Goal: Task Accomplishment & Management: Use online tool/utility

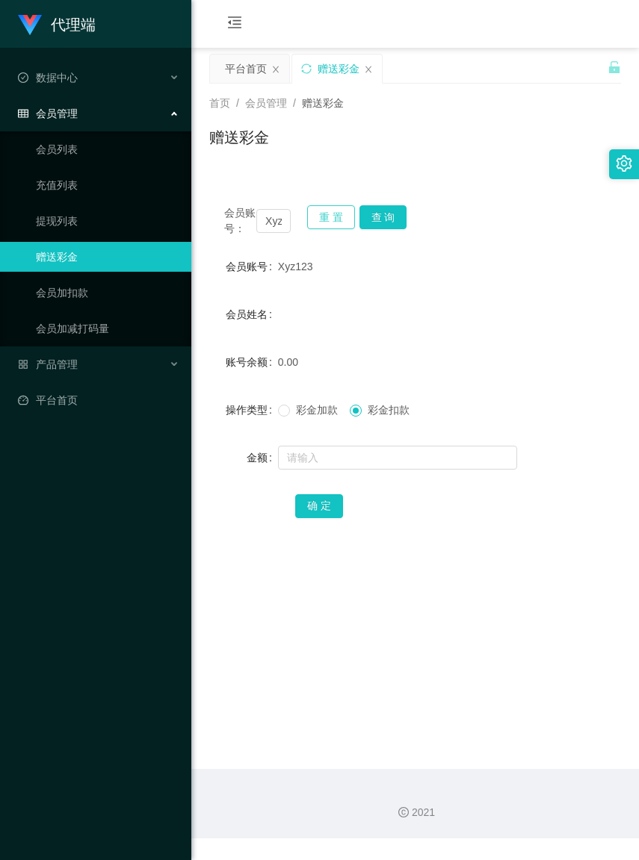
click at [325, 220] on button "重 置" at bounding box center [331, 217] width 48 height 24
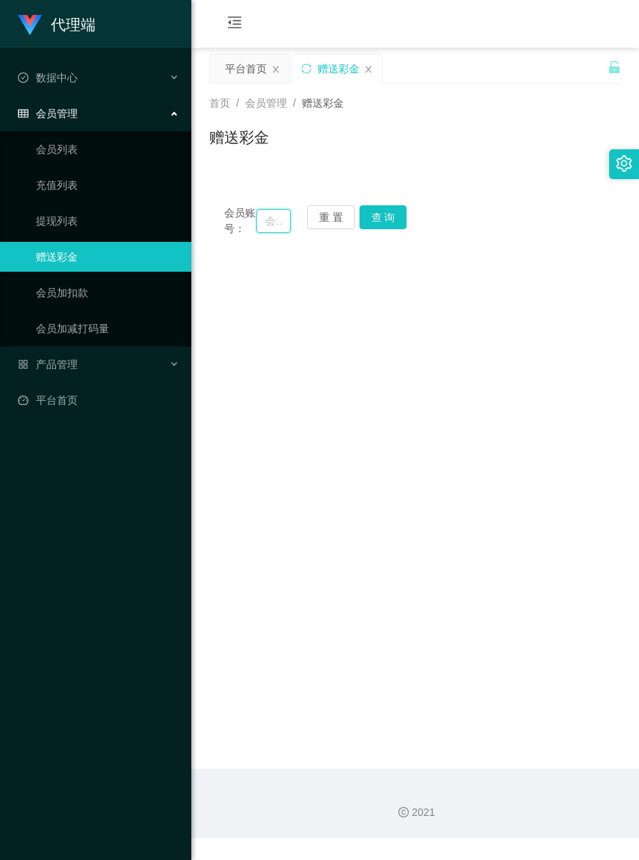
click at [267, 226] on input "text" at bounding box center [273, 221] width 34 height 24
type input "HYT"
click at [372, 214] on button "查 询" at bounding box center [383, 217] width 48 height 24
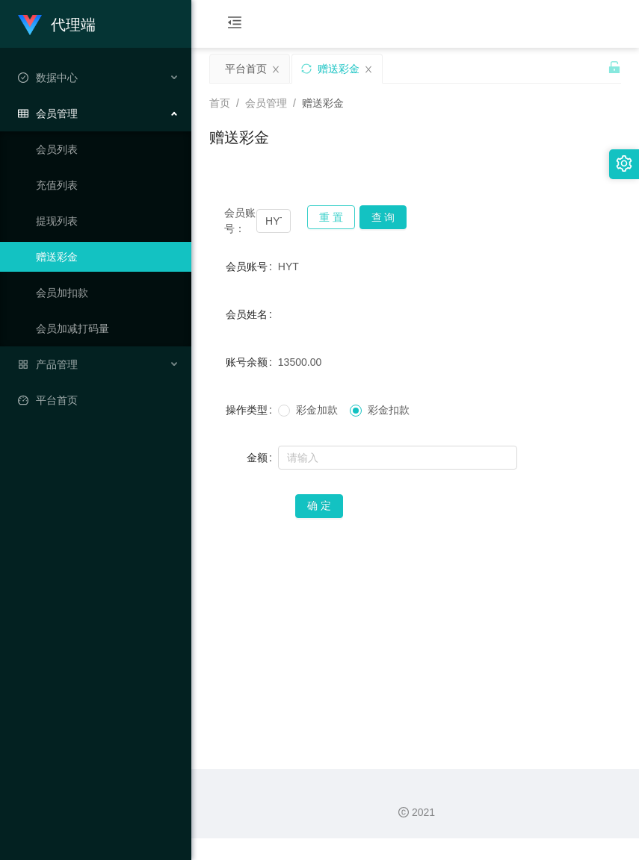
click at [340, 218] on button "重 置" at bounding box center [331, 217] width 48 height 24
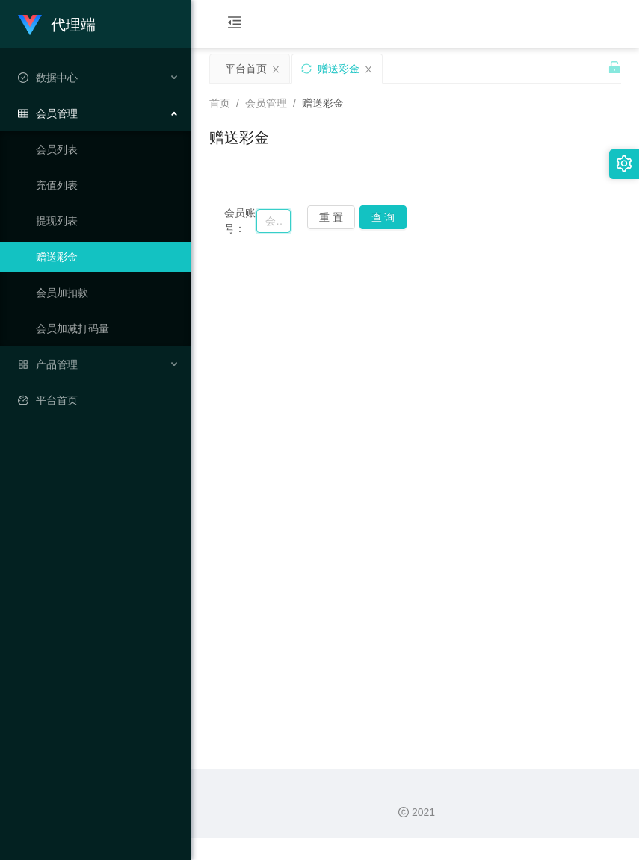
click at [259, 225] on input "text" at bounding box center [273, 221] width 34 height 24
type input "HTY"
click at [374, 219] on button "查 询" at bounding box center [383, 217] width 48 height 24
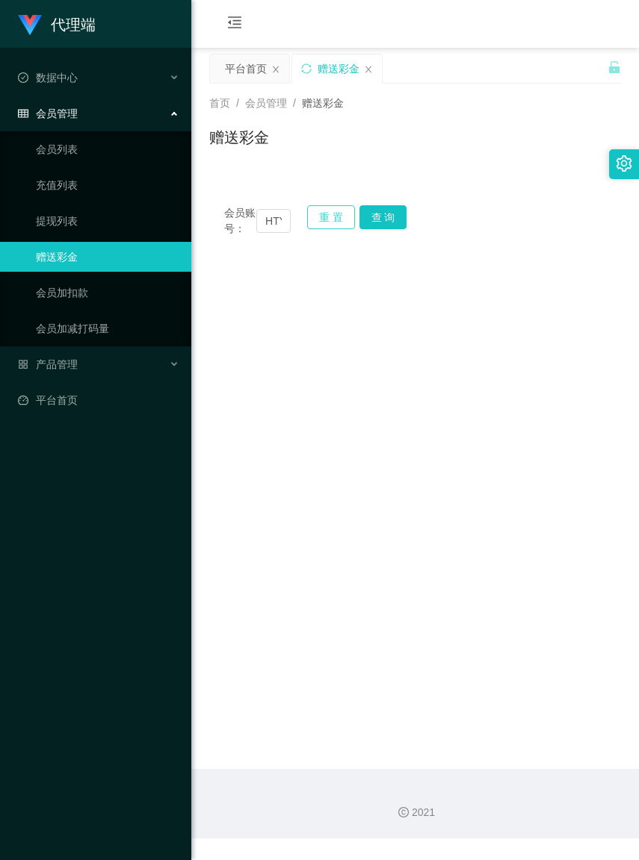
click at [316, 218] on button "重 置" at bounding box center [331, 217] width 48 height 24
click at [259, 229] on input "text" at bounding box center [273, 221] width 34 height 24
type input "HYT"
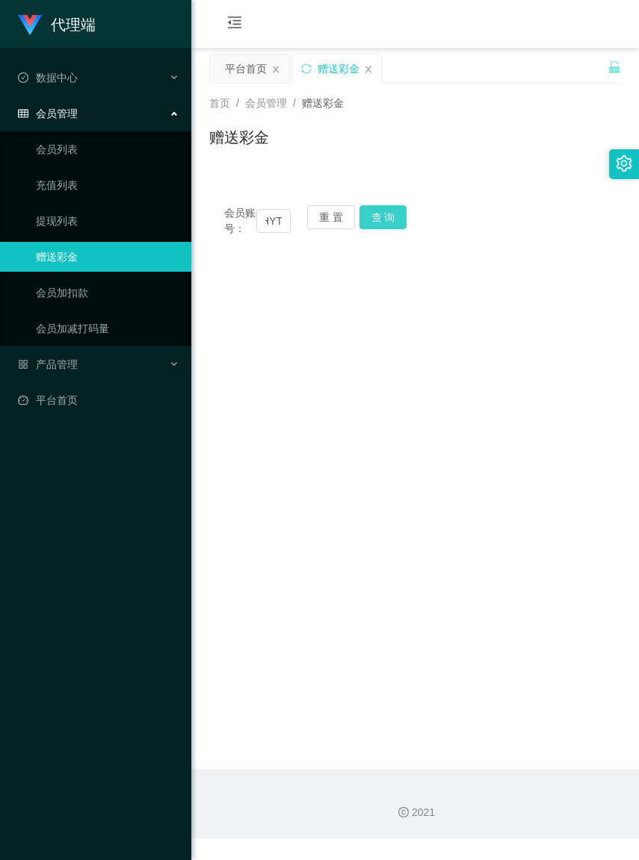
click at [394, 214] on button "查 询" at bounding box center [383, 217] width 48 height 24
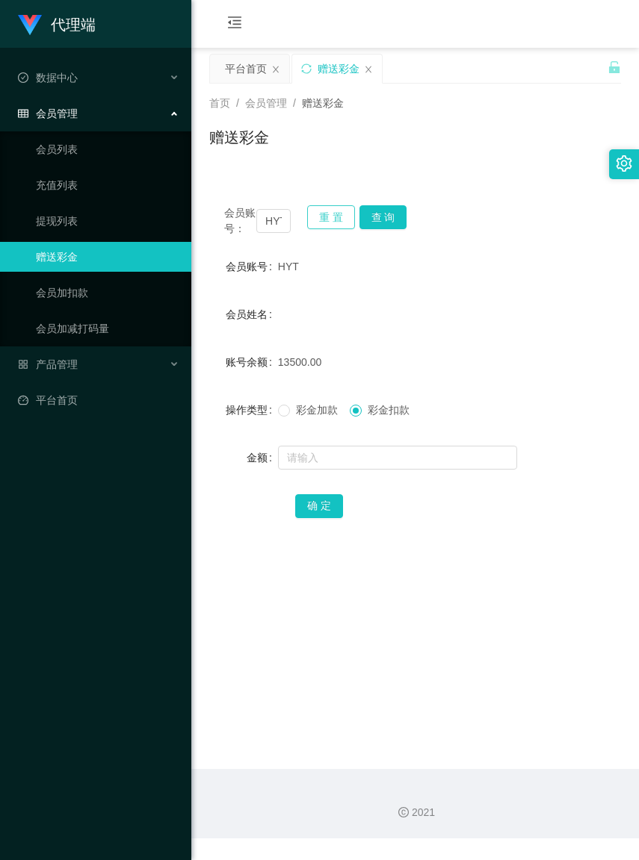
click at [314, 220] on button "重 置" at bounding box center [331, 217] width 48 height 24
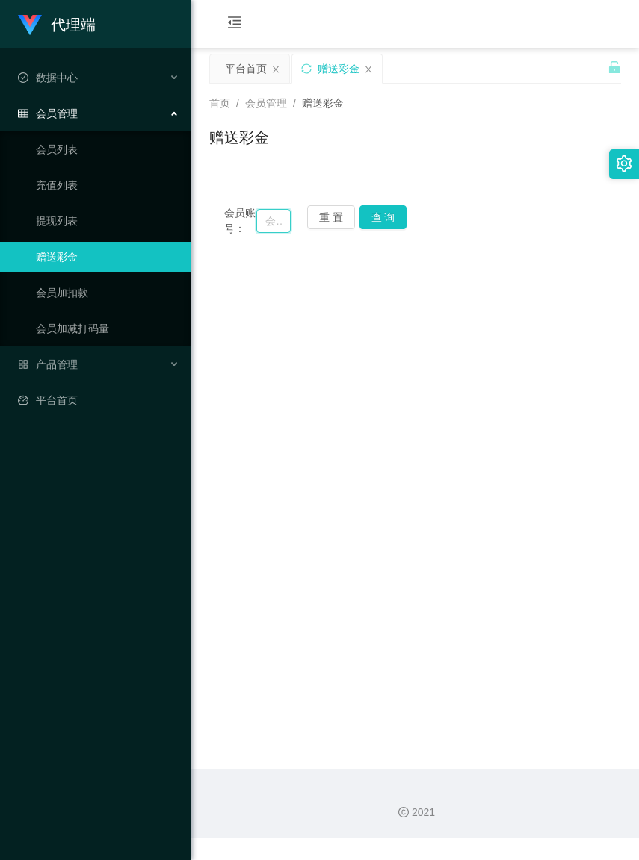
paste input "alexshung"
type input "alexshung"
click at [389, 222] on button "查 询" at bounding box center [383, 217] width 48 height 24
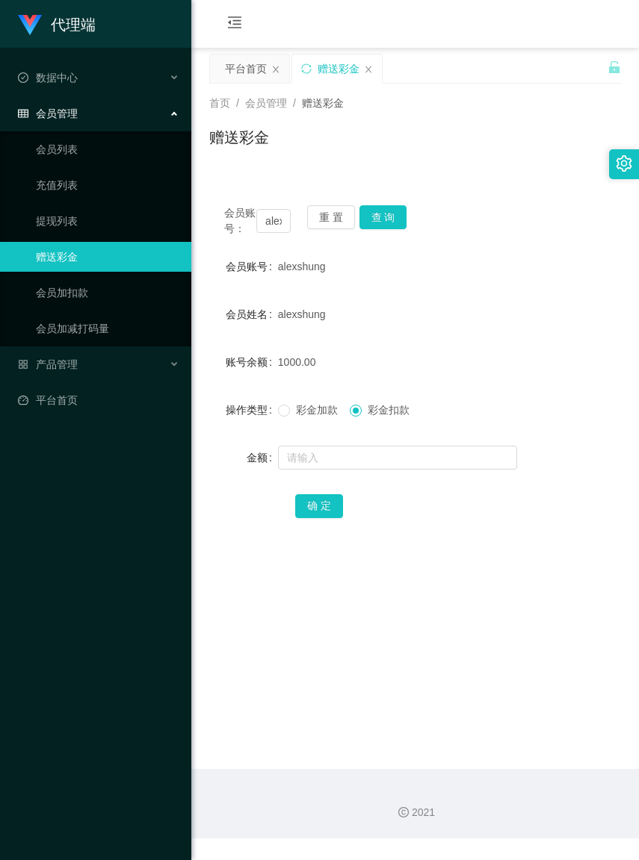
click at [503, 300] on form "会员账号 alexshung 会员姓名 alexshung 账号余额 1000.00 操作类型 彩金加款 彩金扣款 金额 确 定" at bounding box center [415, 386] width 412 height 269
click at [327, 218] on button "重 置" at bounding box center [331, 217] width 48 height 24
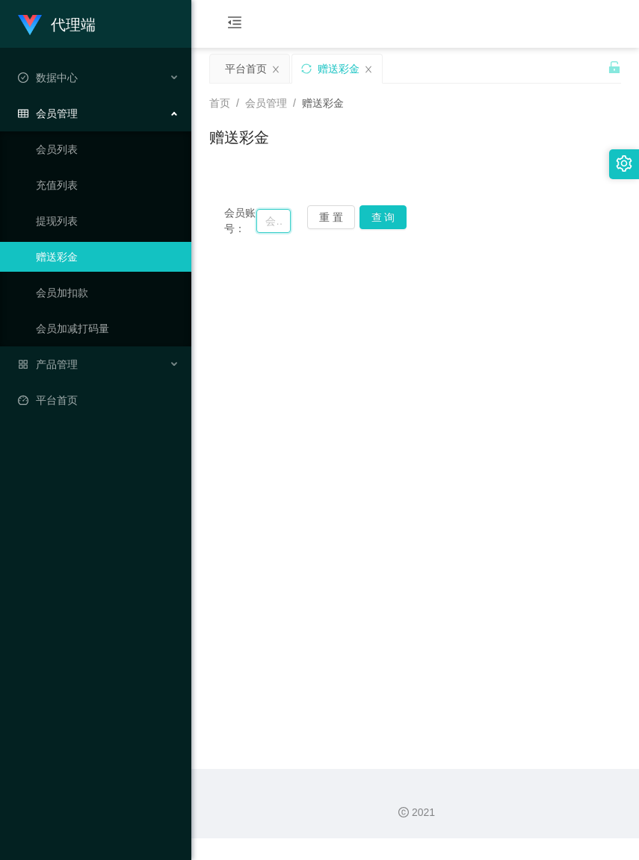
paste input "Felixloh"
type input "Felixloh"
click at [374, 228] on button "查 询" at bounding box center [383, 217] width 48 height 24
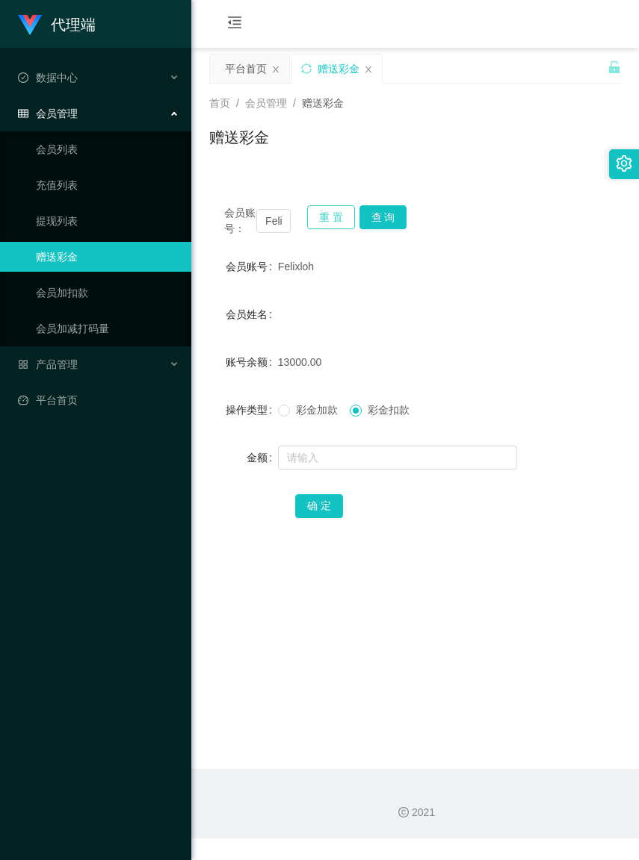
click at [340, 218] on button "重 置" at bounding box center [331, 217] width 48 height 24
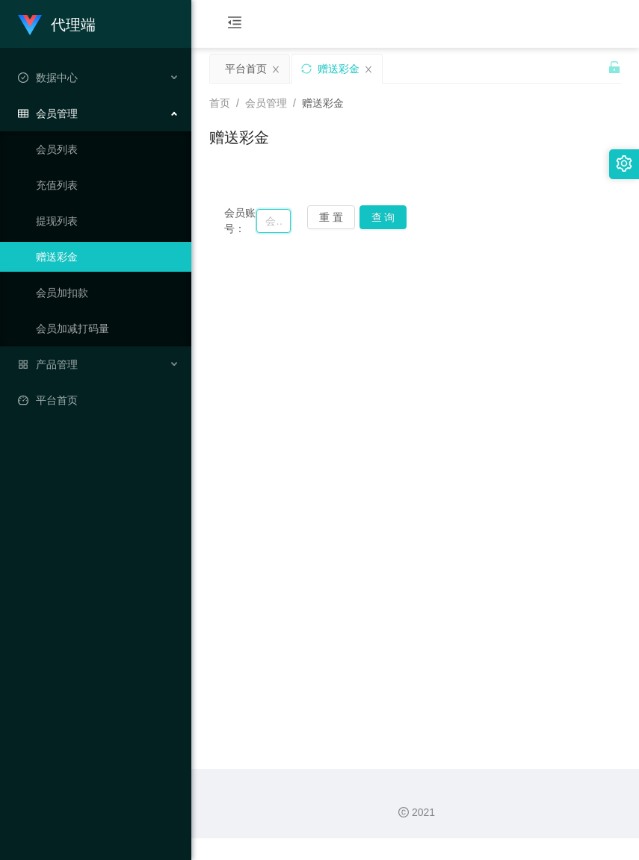
click at [263, 228] on input "text" at bounding box center [273, 221] width 34 height 24
click at [398, 288] on main "关闭左侧 关闭右侧 关闭其它 刷新页面 平台首页 赠送彩金 首页 / 会员管理 / 赠送彩金 / 赠送彩金 会员账号： 重 置 查 询 会员账号 Felixl…" at bounding box center [414, 409] width 447 height 722
click at [270, 230] on input "text" at bounding box center [273, 221] width 34 height 24
type input "HYT"
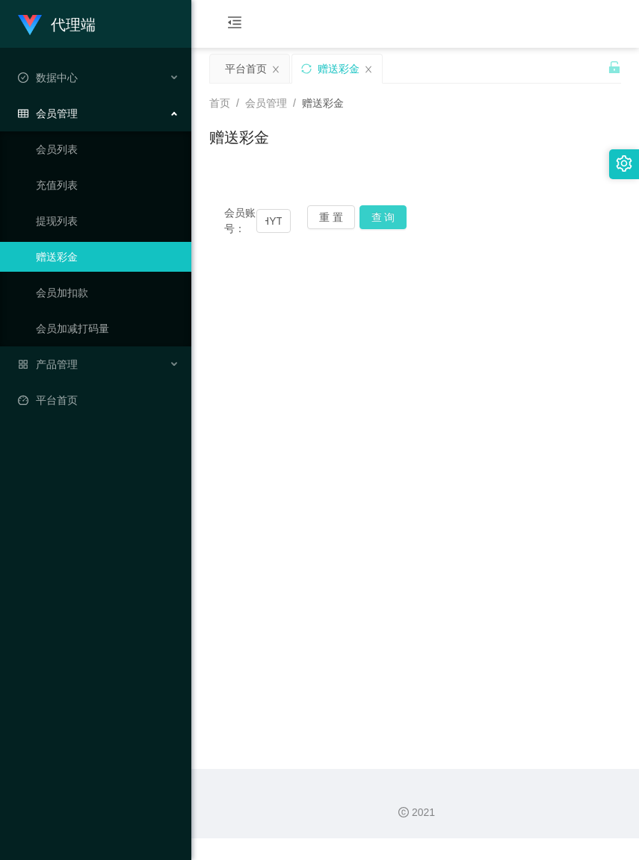
click at [364, 208] on button "查 询" at bounding box center [383, 217] width 48 height 24
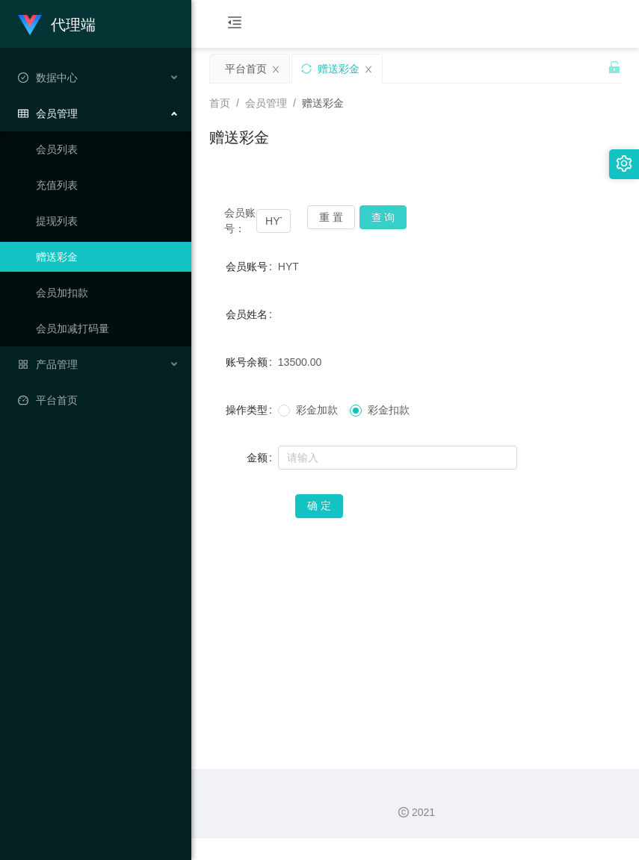
click at [372, 222] on button "查 询" at bounding box center [383, 217] width 48 height 24
click at [372, 221] on button "查 询" at bounding box center [383, 217] width 48 height 24
click at [340, 225] on button "重 置" at bounding box center [331, 217] width 48 height 24
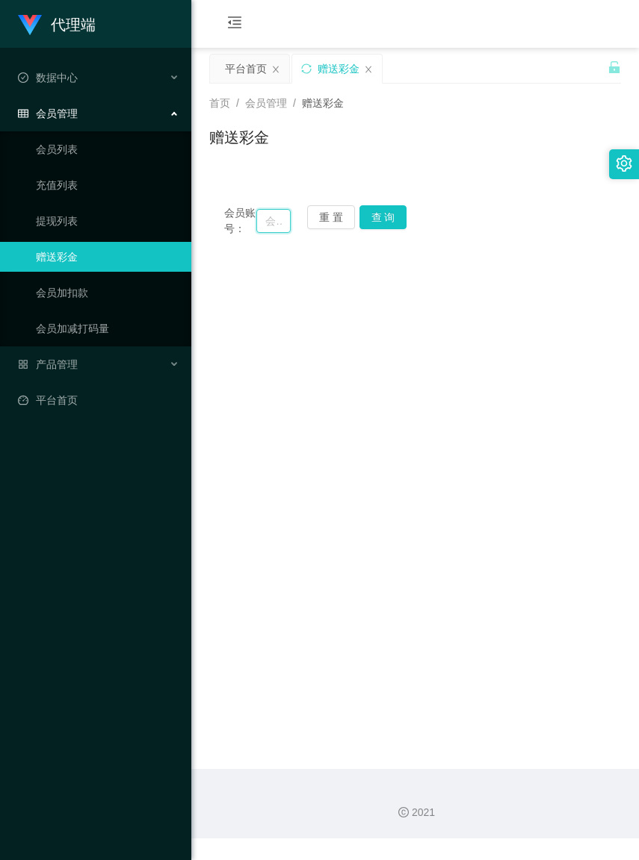
paste input "Felixloh"
type input "Felixloh"
click at [377, 206] on button "查 询" at bounding box center [383, 217] width 48 height 24
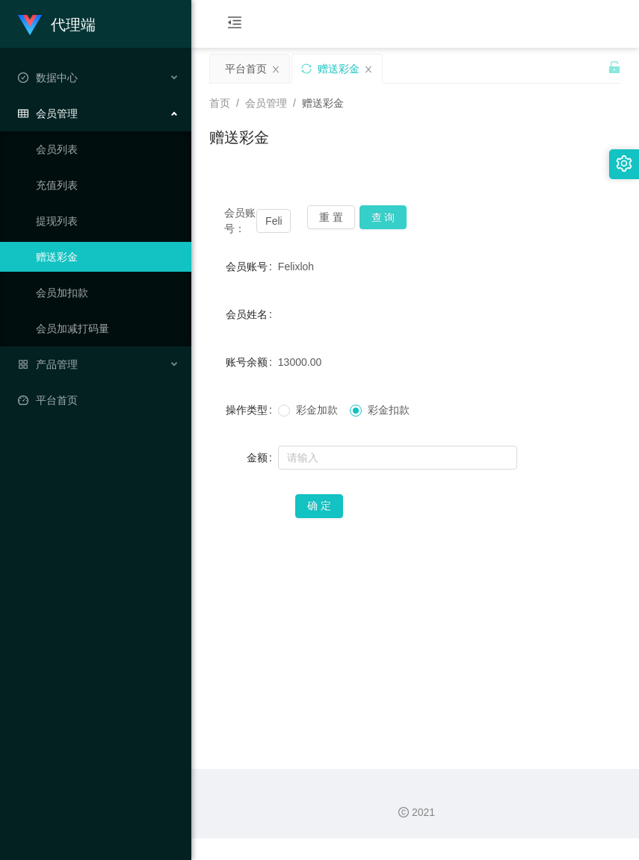
click at [374, 225] on button "查 询" at bounding box center [383, 217] width 48 height 24
click at [377, 220] on button "查 询" at bounding box center [383, 217] width 48 height 24
click at [377, 220] on button "查 询" at bounding box center [391, 217] width 64 height 24
click at [377, 220] on div "会员账号： Felixloh 重 置 查 询" at bounding box center [415, 220] width 412 height 31
click at [377, 220] on button "查 询" at bounding box center [383, 217] width 48 height 24
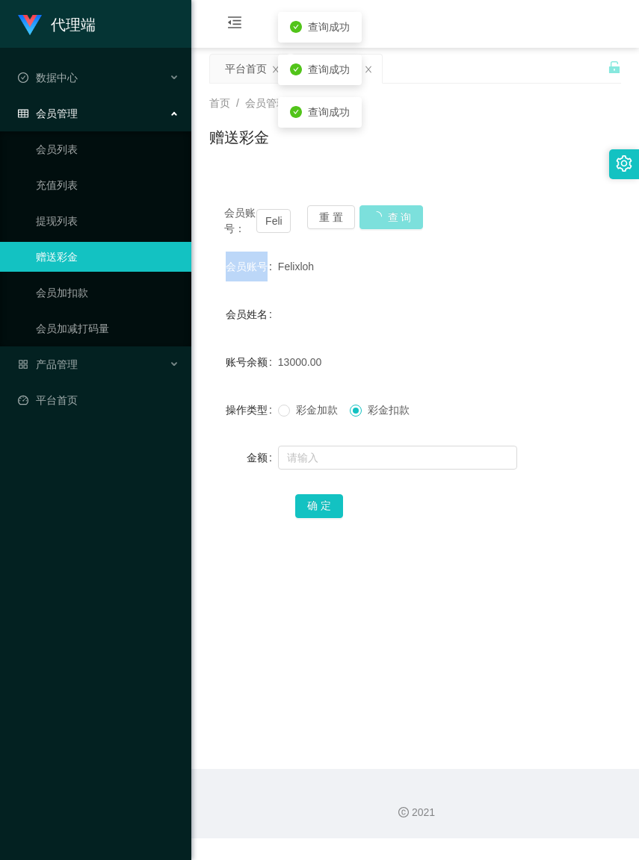
click at [377, 220] on button "查 询" at bounding box center [391, 217] width 64 height 24
click at [377, 220] on div "会员账号： Felixloh 重 置 查 询" at bounding box center [415, 220] width 412 height 31
click at [377, 220] on button "查 询" at bounding box center [383, 217] width 48 height 24
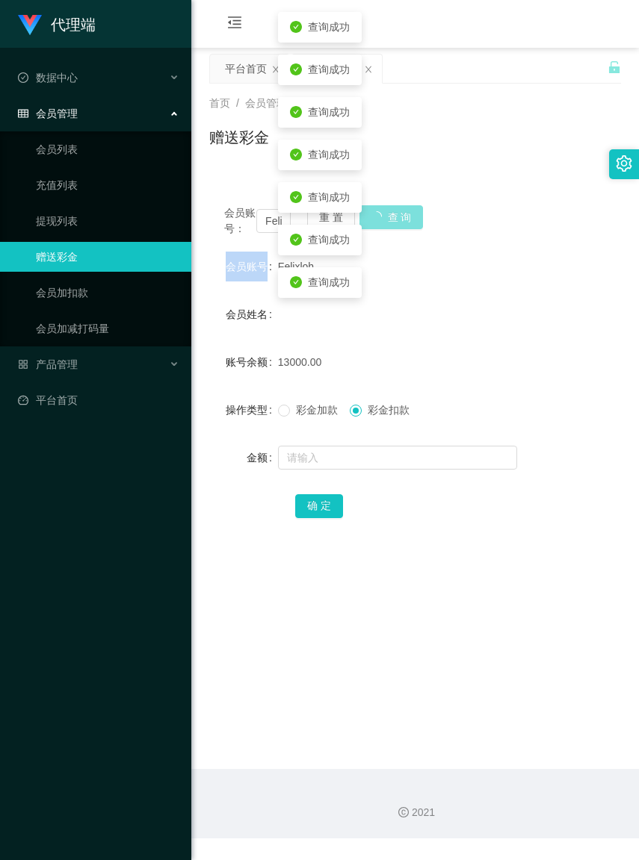
click at [377, 220] on div "会员账号： Felixloh 重 置 查 询" at bounding box center [415, 220] width 412 height 31
click at [377, 220] on button "查 询" at bounding box center [383, 217] width 48 height 24
click at [377, 220] on div "会员账号： Felixloh 重 置 查 询" at bounding box center [415, 220] width 412 height 31
click at [377, 220] on button "查 询" at bounding box center [383, 217] width 48 height 24
click at [377, 220] on div "会员账号： Felixloh 重 置 查 询" at bounding box center [415, 220] width 412 height 31
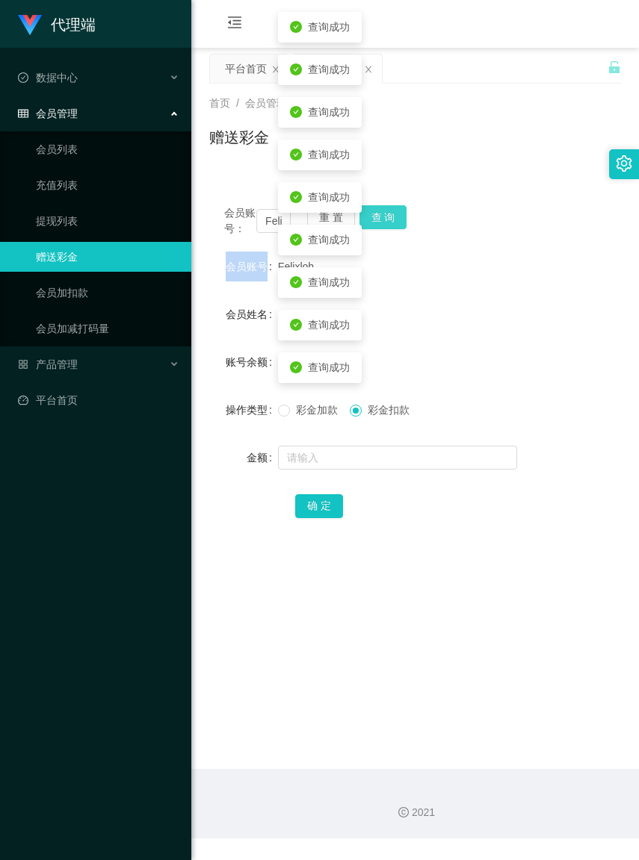
click at [377, 220] on button "查 询" at bounding box center [383, 217] width 48 height 24
click at [377, 220] on div "会员账号： Felixloh 重 置 查 询" at bounding box center [415, 220] width 412 height 31
click at [377, 220] on button "查 询" at bounding box center [383, 217] width 48 height 24
click at [377, 220] on div "会员账号： Felixloh 重 置 查 询" at bounding box center [415, 220] width 412 height 31
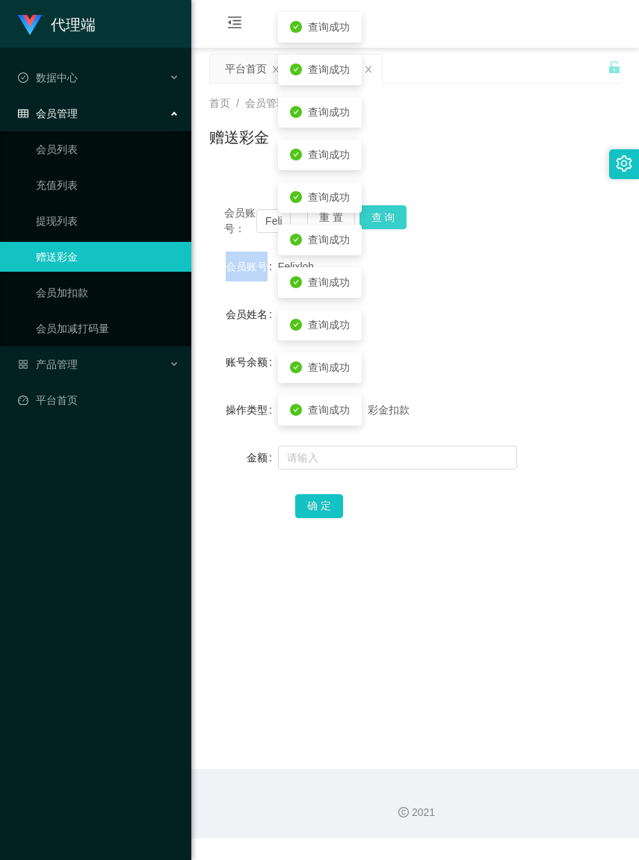
click at [377, 220] on button "查 询" at bounding box center [383, 217] width 48 height 24
click at [478, 282] on div "Felixloh" at bounding box center [398, 267] width 240 height 30
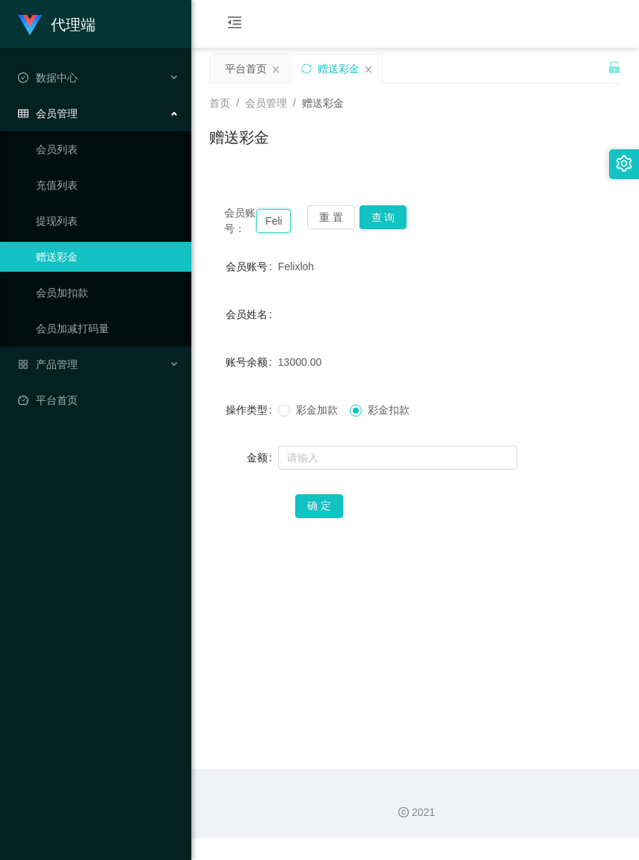
click at [278, 229] on input "Felixloh" at bounding box center [273, 221] width 34 height 24
click at [315, 222] on button "重 置" at bounding box center [331, 217] width 48 height 24
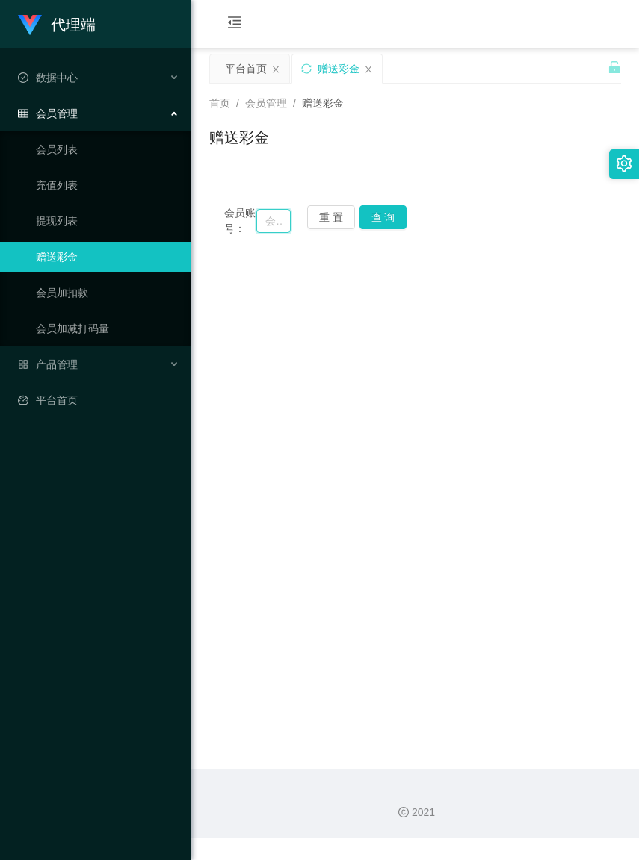
click at [260, 229] on input "text" at bounding box center [273, 221] width 34 height 24
click at [259, 229] on input "text" at bounding box center [273, 221] width 34 height 24
type input "HYT"
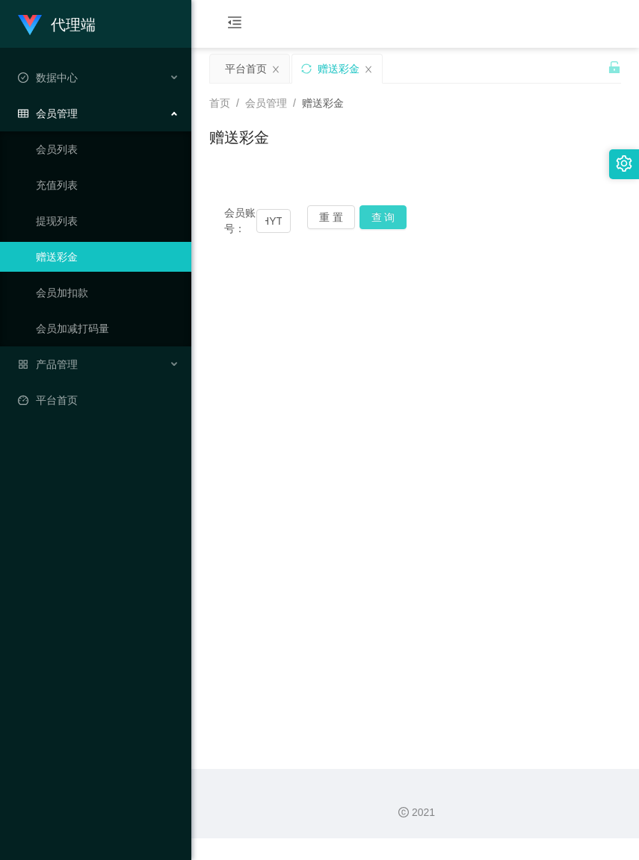
click at [371, 215] on button "查 询" at bounding box center [383, 217] width 48 height 24
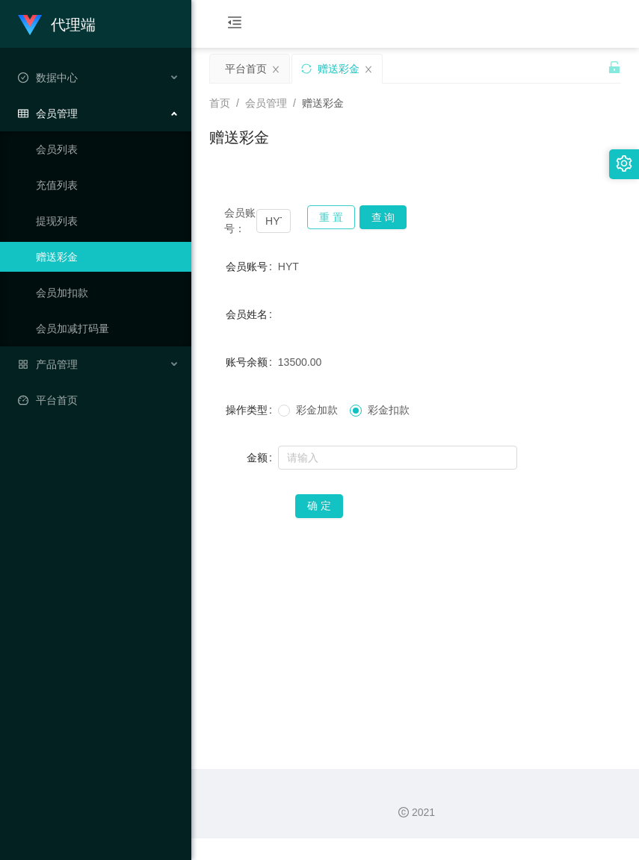
click at [323, 221] on button "重 置" at bounding box center [331, 217] width 48 height 24
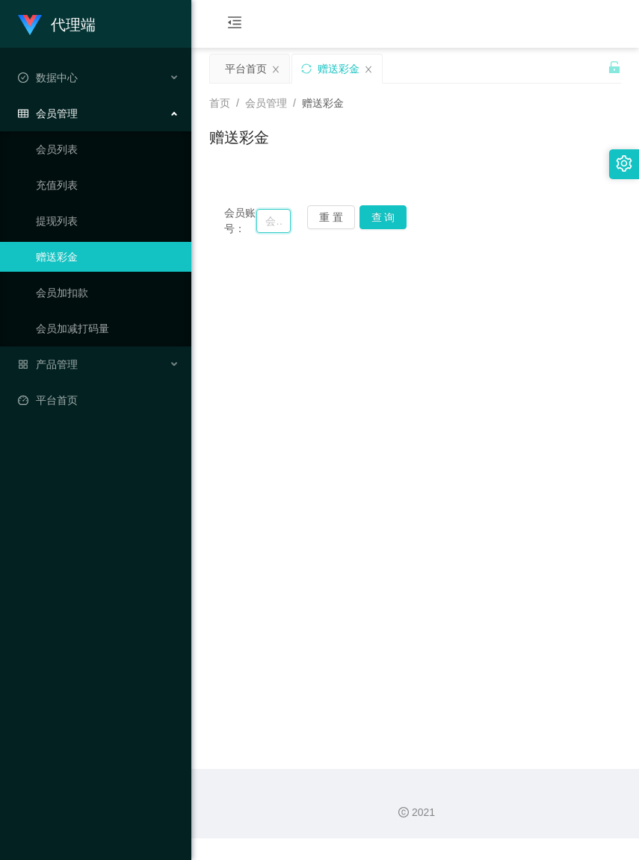
paste input "lamsy"
type input "lamsy"
click at [377, 222] on button "查 询" at bounding box center [383, 217] width 48 height 24
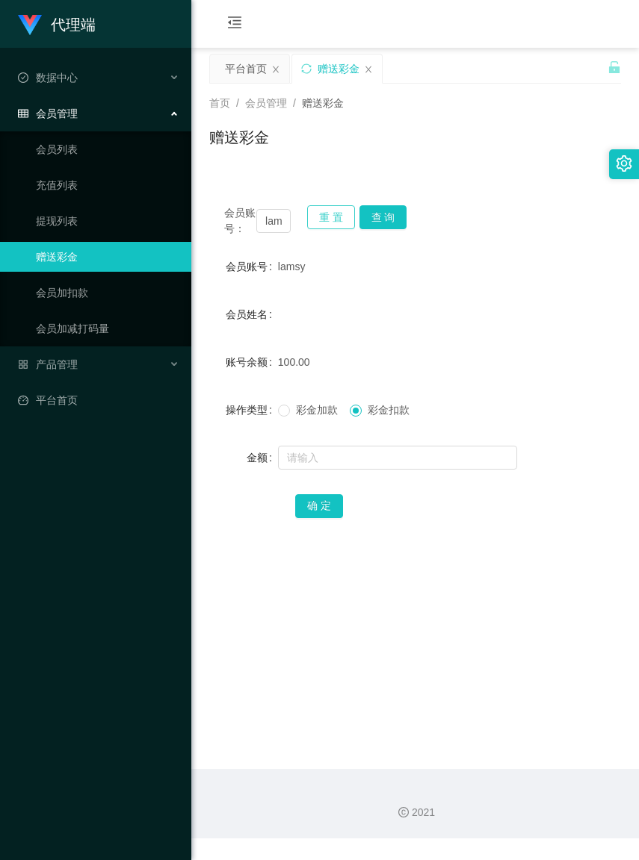
click at [342, 219] on button "重 置" at bounding box center [331, 217] width 48 height 24
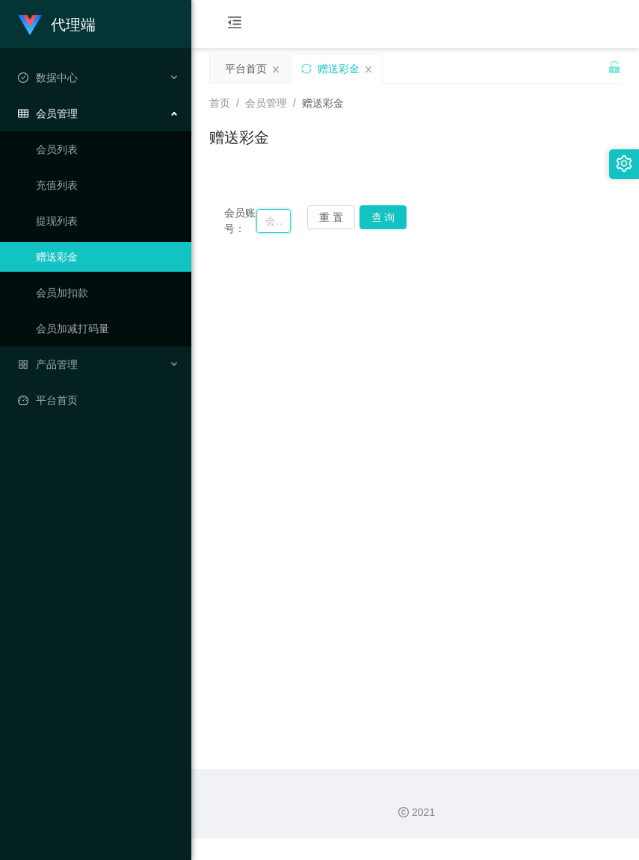
paste input "lamsy"
type input "lamsy"
click at [373, 223] on button "查 询" at bounding box center [383, 217] width 48 height 24
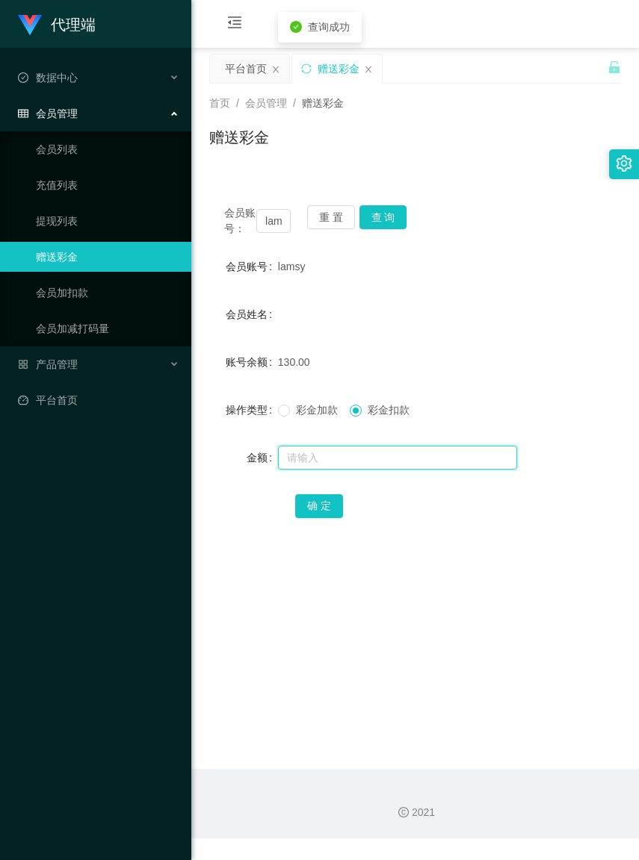
click at [353, 468] on input "text" at bounding box center [397, 458] width 239 height 24
type input "130"
click at [312, 518] on button "确 定" at bounding box center [319, 506] width 48 height 24
click at [317, 218] on button "重 置" at bounding box center [331, 217] width 48 height 24
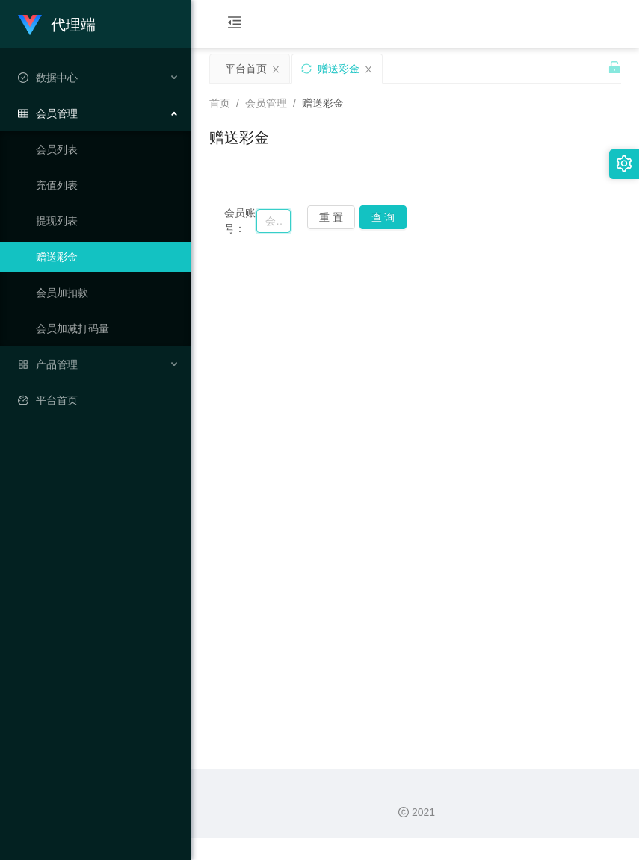
click at [259, 226] on input "text" at bounding box center [273, 221] width 34 height 24
paste input "yytt8845"
type input "yytt8845"
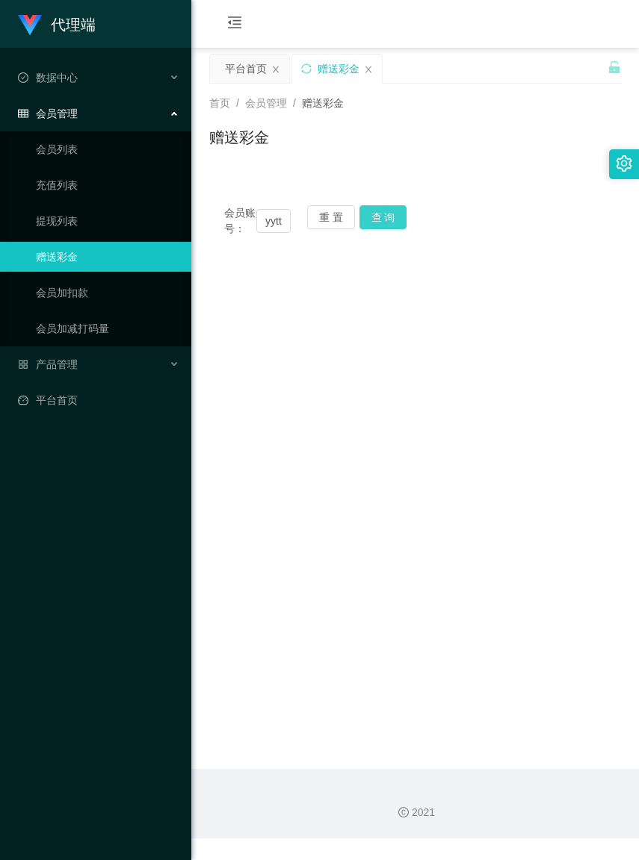
click at [379, 220] on button "查 询" at bounding box center [383, 217] width 48 height 24
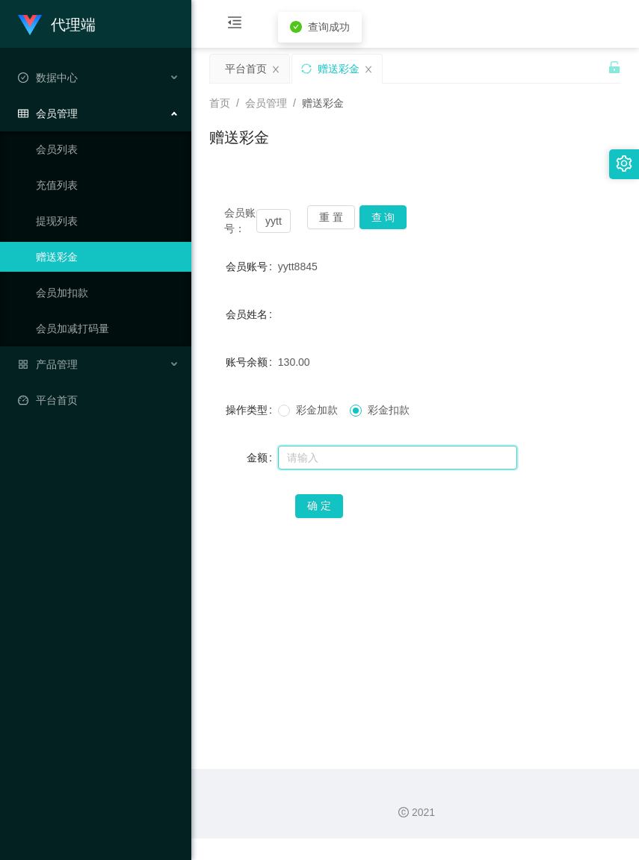
click at [370, 468] on input "text" at bounding box center [397, 458] width 239 height 24
type input "130"
click at [326, 518] on button "确 定" at bounding box center [319, 506] width 48 height 24
click at [341, 221] on button "重 置" at bounding box center [331, 217] width 48 height 24
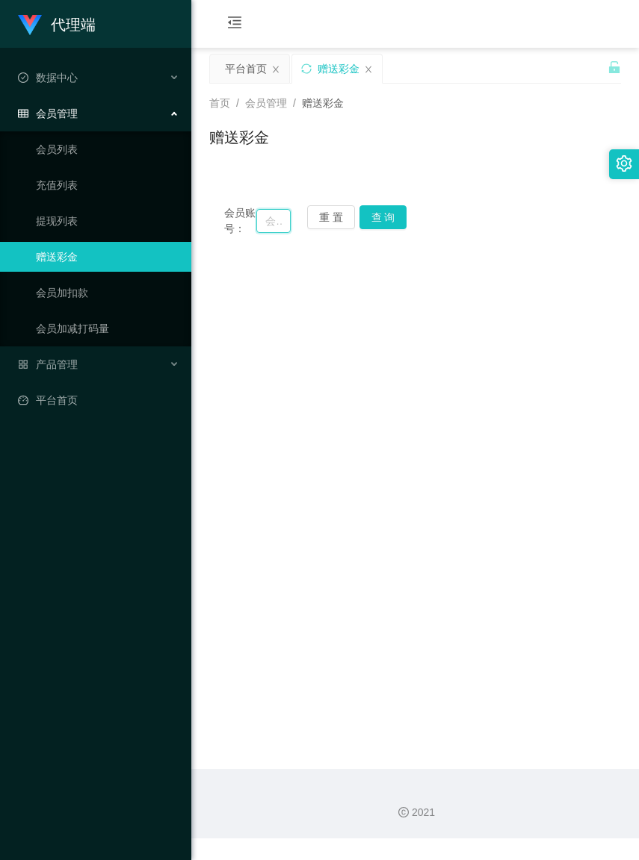
click at [262, 226] on input "text" at bounding box center [273, 221] width 34 height 24
paste input "Xyz123"
type input "Xyz123"
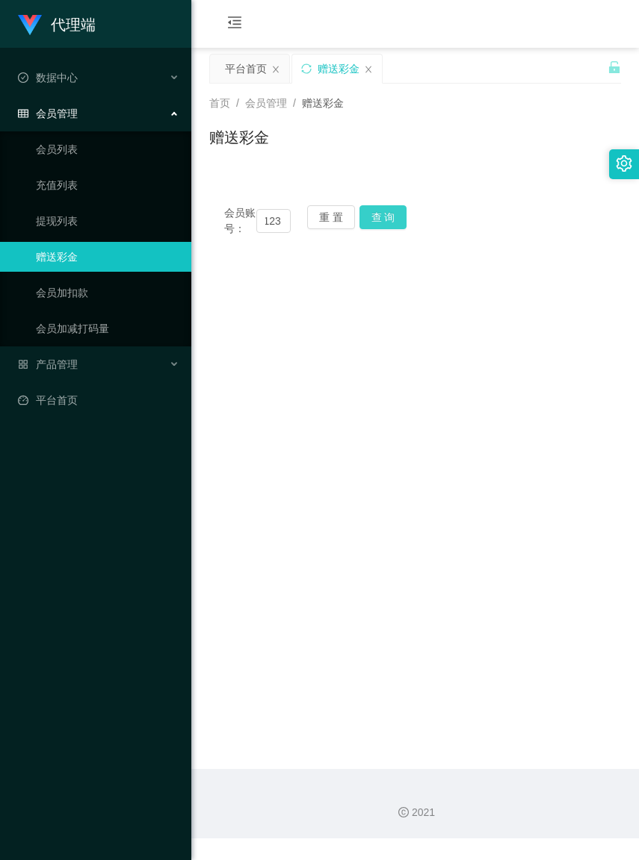
scroll to position [0, 0]
click at [390, 213] on button "查 询" at bounding box center [383, 217] width 48 height 24
click at [331, 218] on button "重 置" at bounding box center [331, 217] width 48 height 24
click at [258, 226] on input "text" at bounding box center [273, 221] width 34 height 24
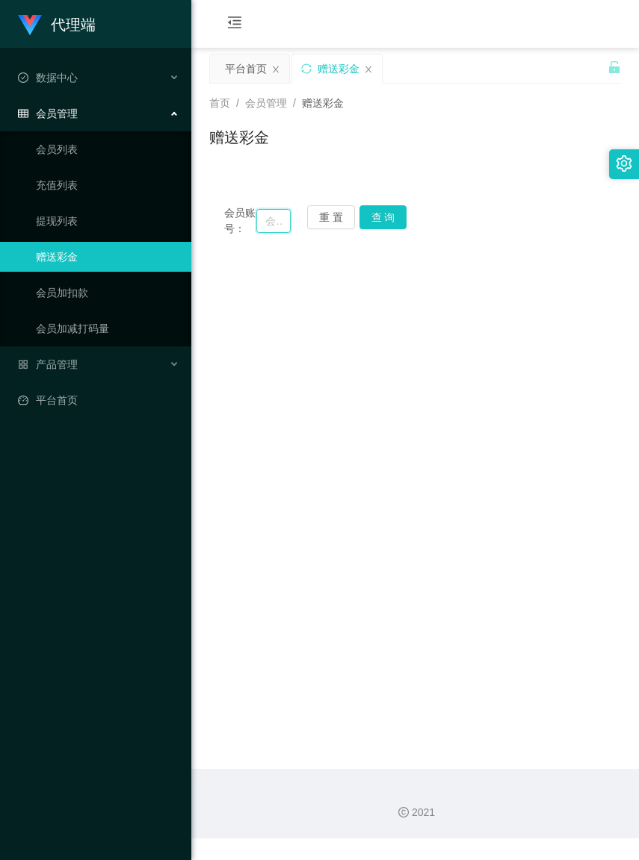
click at [258, 226] on input "text" at bounding box center [273, 221] width 34 height 24
paste input "Xyz123"
type input "Xyz123"
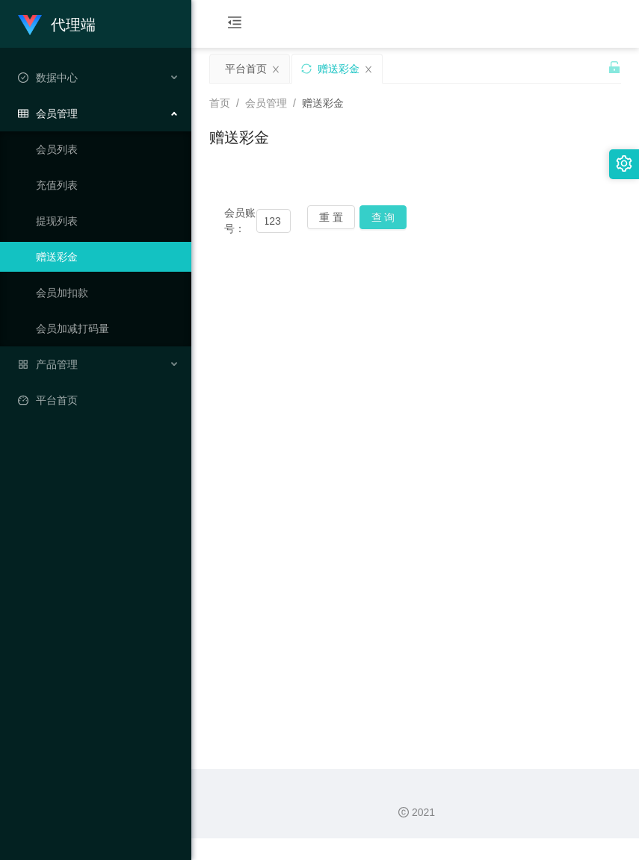
click at [400, 214] on button "查 询" at bounding box center [383, 217] width 48 height 24
click at [327, 215] on button "重 置" at bounding box center [331, 217] width 48 height 24
click at [264, 228] on input "text" at bounding box center [273, 221] width 34 height 24
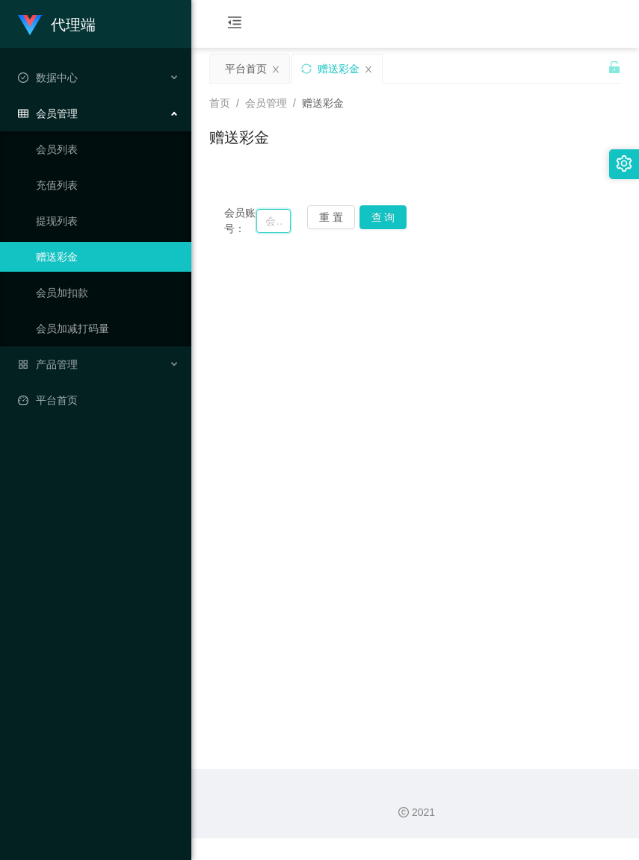
click at [264, 228] on input "text" at bounding box center [273, 221] width 34 height 24
paste input "Xyz123"
type input "Xyz123"
click at [389, 224] on button "查 询" at bounding box center [383, 217] width 48 height 24
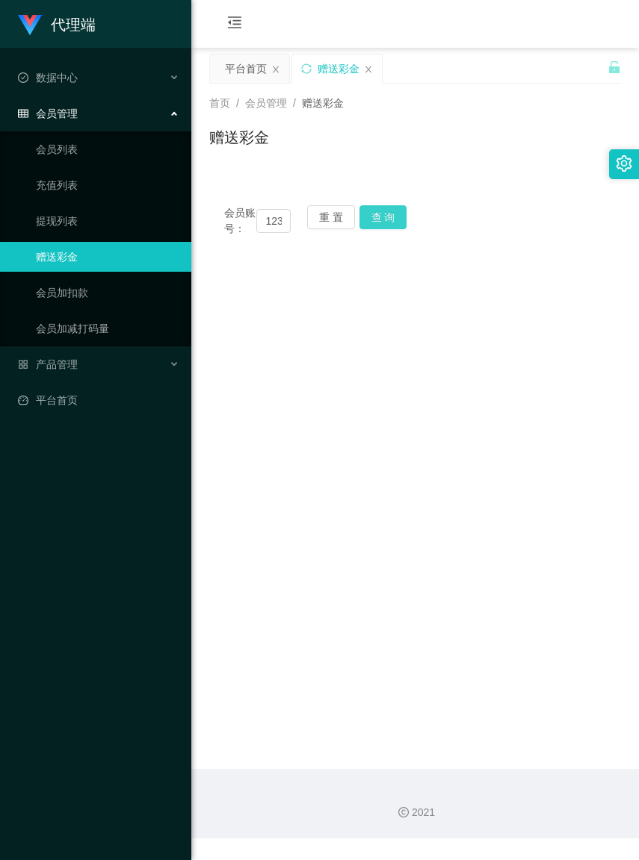
scroll to position [0, 0]
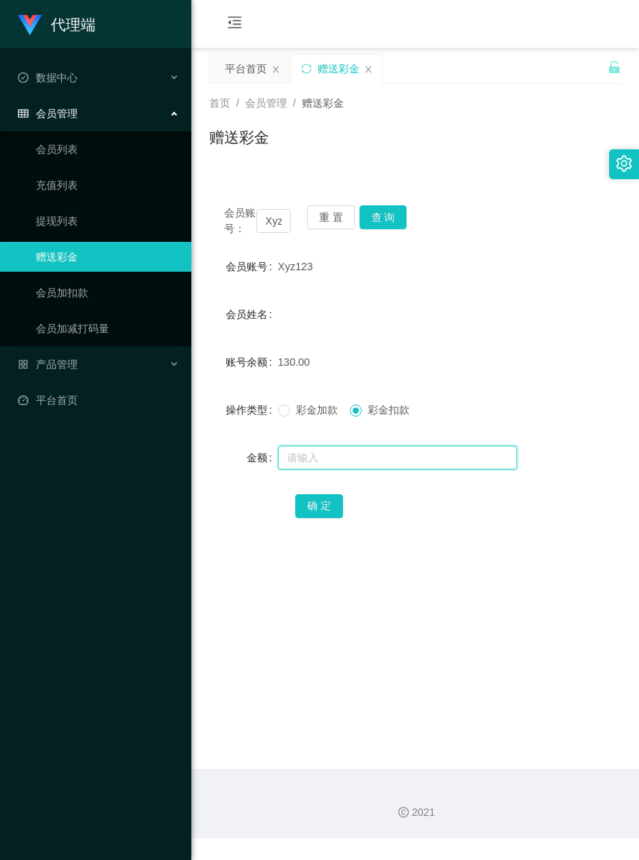
click at [374, 470] on input "text" at bounding box center [397, 458] width 239 height 24
type input "130"
click at [326, 518] on button "确 定" at bounding box center [319, 506] width 48 height 24
drag, startPoint x: 329, startPoint y: 223, endPoint x: 304, endPoint y: 221, distance: 25.4
click at [329, 223] on button "重 置" at bounding box center [331, 217] width 48 height 24
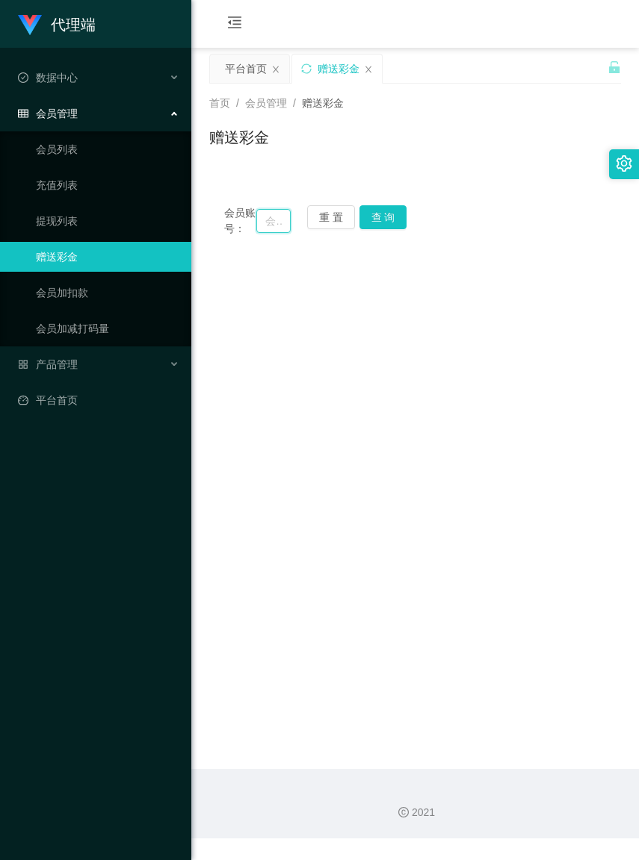
click at [265, 228] on input "text" at bounding box center [273, 221] width 34 height 24
click at [262, 229] on input "text" at bounding box center [273, 221] width 34 height 24
paste input "KhaiSing"
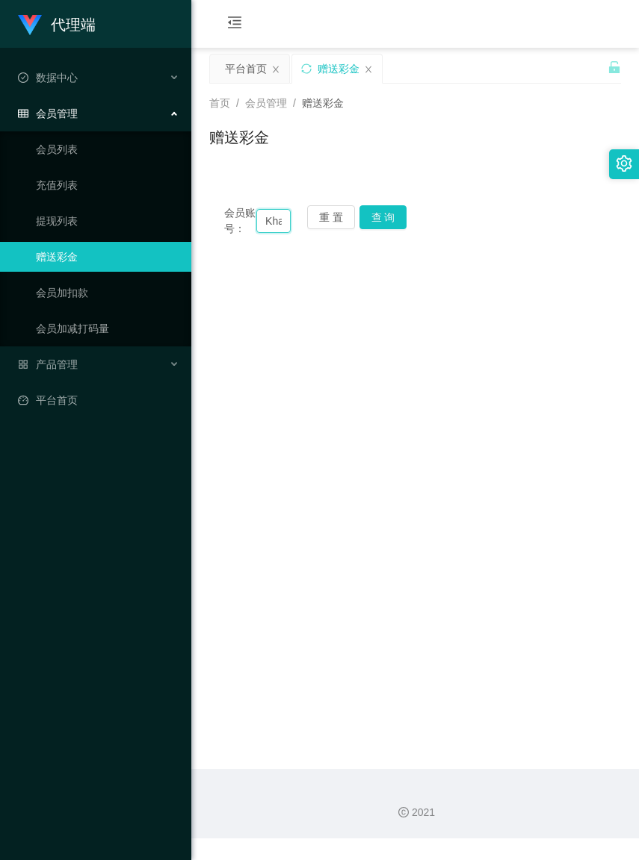
scroll to position [0, 25]
type input "KhaiSing"
click at [385, 228] on button "查 询" at bounding box center [383, 217] width 48 height 24
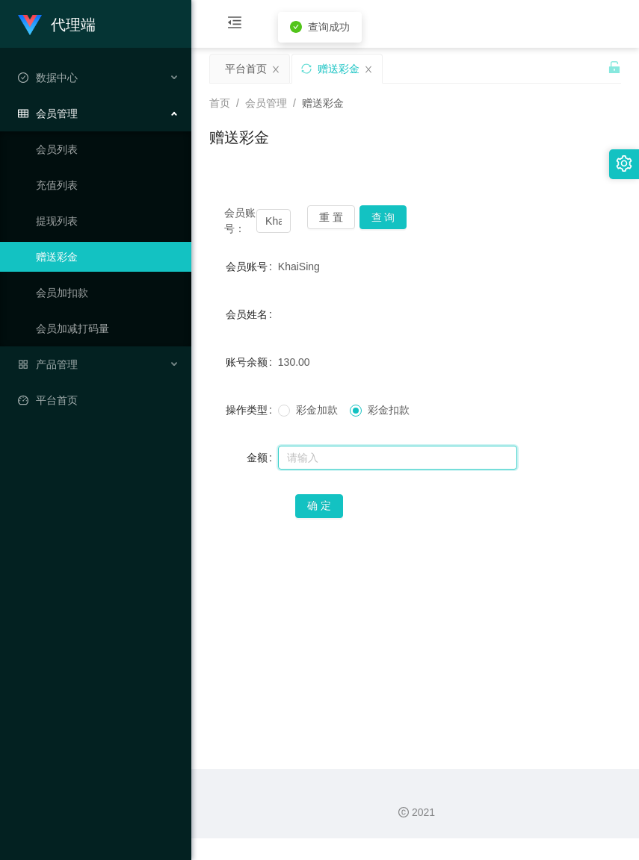
click at [353, 470] on input "text" at bounding box center [397, 458] width 239 height 24
type input "130"
click at [316, 518] on button "确 定" at bounding box center [319, 506] width 48 height 24
click at [329, 211] on button "重 置" at bounding box center [331, 217] width 48 height 24
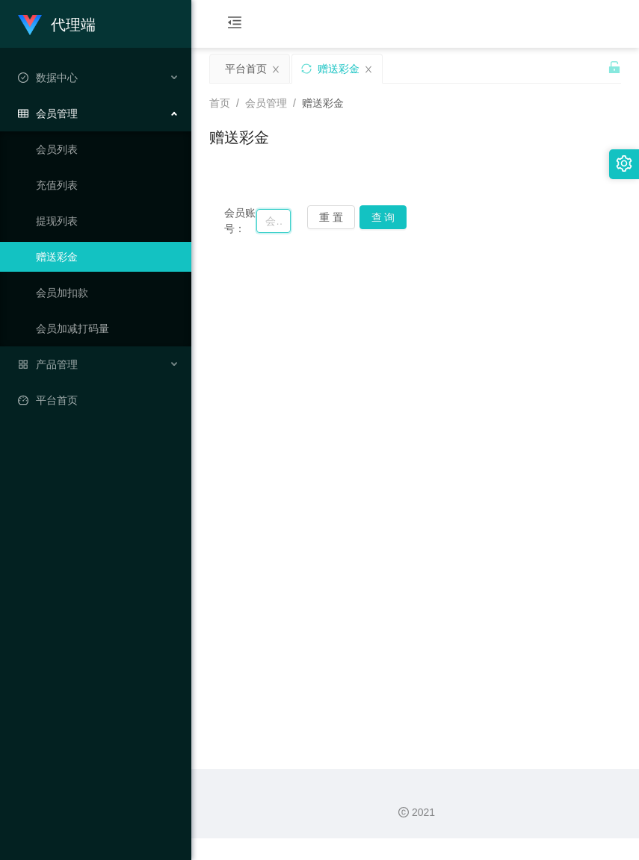
click at [258, 230] on input "text" at bounding box center [273, 221] width 34 height 24
click at [258, 229] on input "text" at bounding box center [273, 221] width 34 height 24
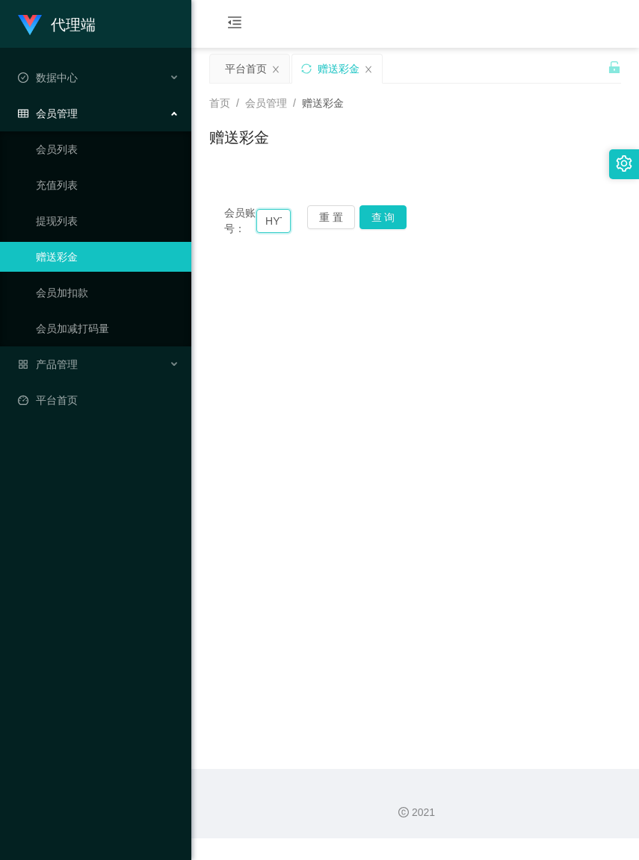
scroll to position [0, 4]
type input "HYT"
click at [392, 211] on button "查 询" at bounding box center [383, 217] width 48 height 24
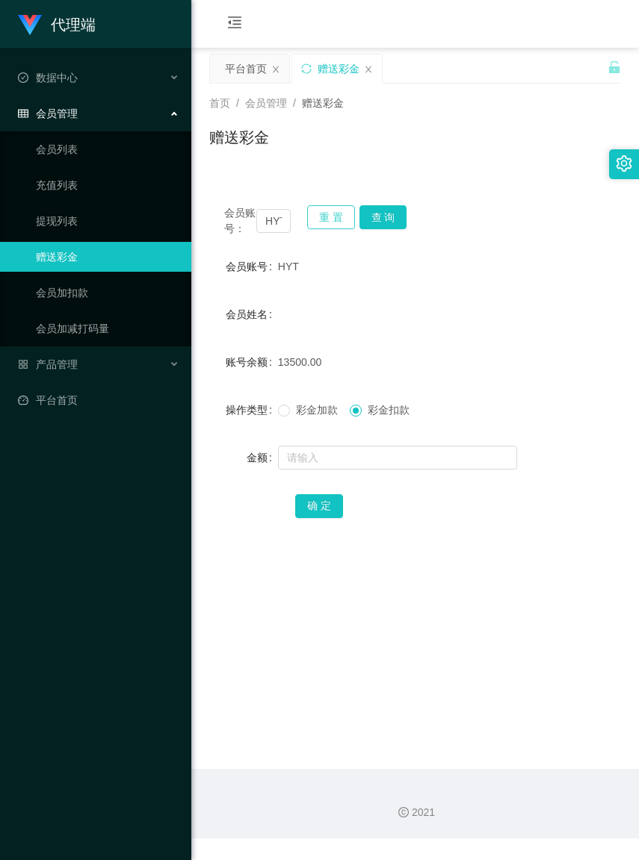
click at [341, 217] on button "重 置" at bounding box center [331, 217] width 48 height 24
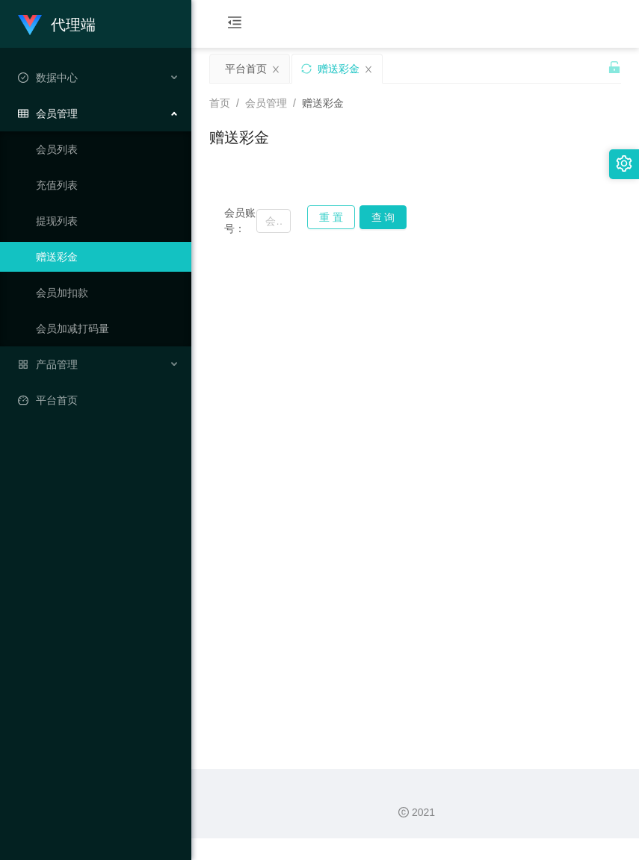
click at [322, 219] on button "重 置" at bounding box center [331, 217] width 48 height 24
click at [256, 228] on input "text" at bounding box center [273, 221] width 34 height 24
paste input "freedom4436"
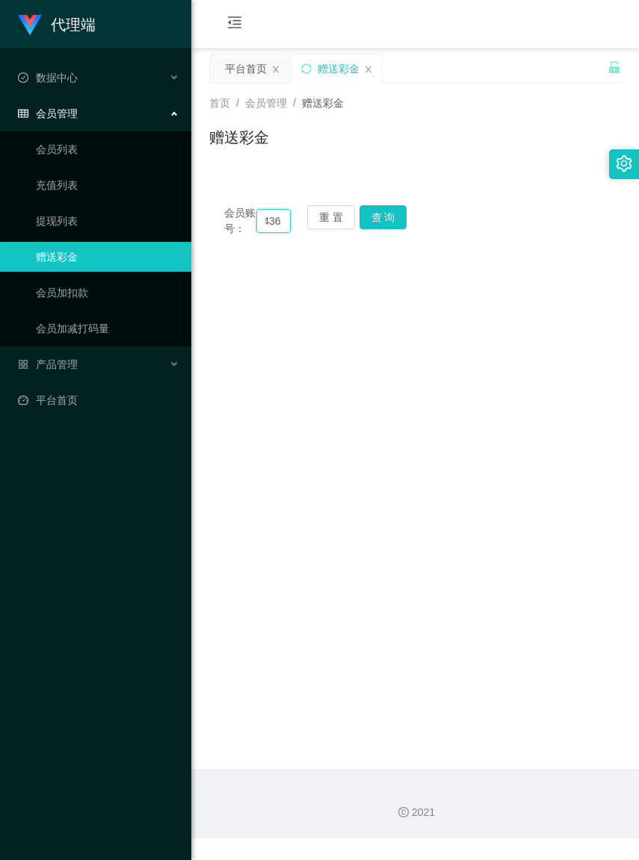
type input "freedom4436"
click at [408, 232] on div "会员账号： freedom4436 重 置 查 询" at bounding box center [415, 220] width 412 height 31
click at [401, 228] on button "查 询" at bounding box center [383, 217] width 48 height 24
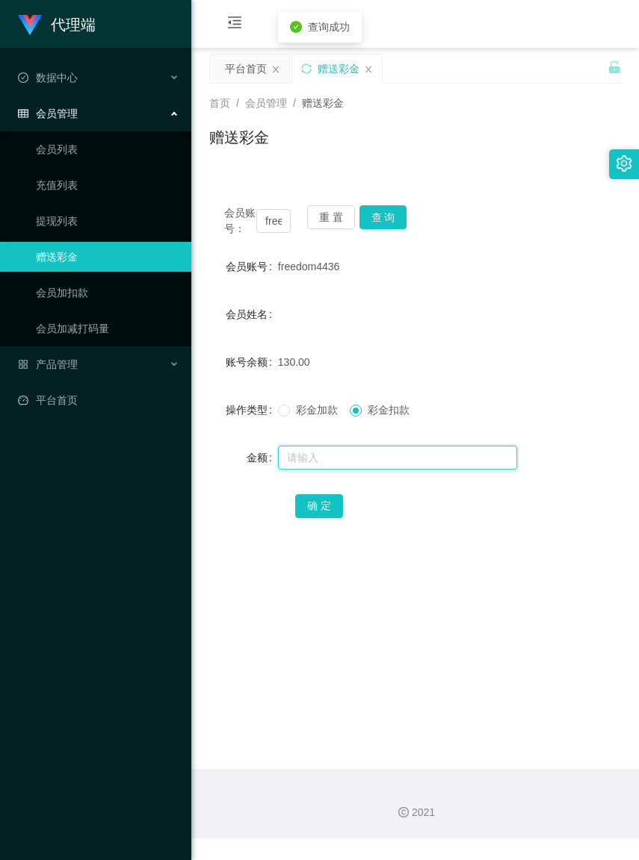
click at [372, 467] on input "text" at bounding box center [397, 458] width 239 height 24
type input "130"
click at [318, 518] on button "确 定" at bounding box center [319, 506] width 48 height 24
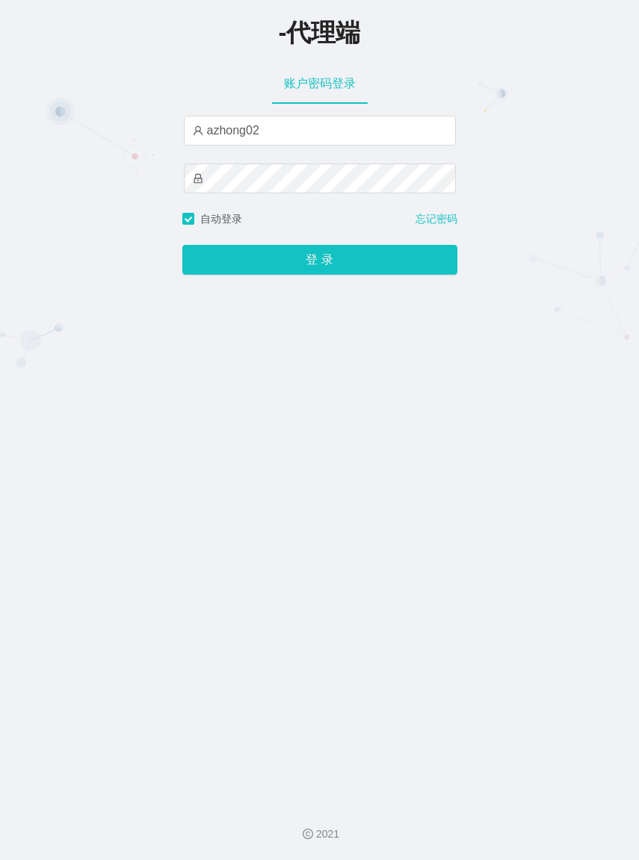
click at [182, 245] on button "登 录" at bounding box center [319, 260] width 275 height 30
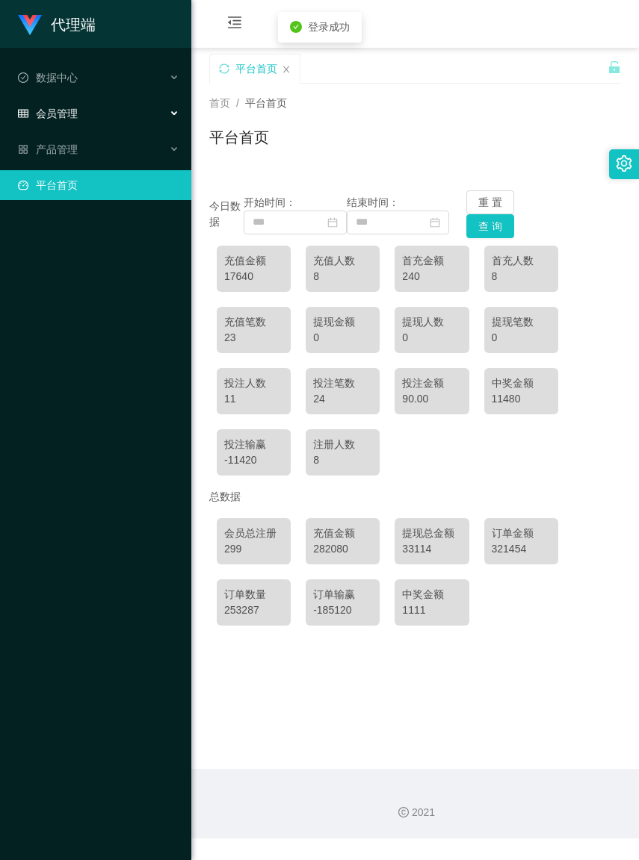
click at [66, 110] on span "会员管理" at bounding box center [48, 114] width 60 height 12
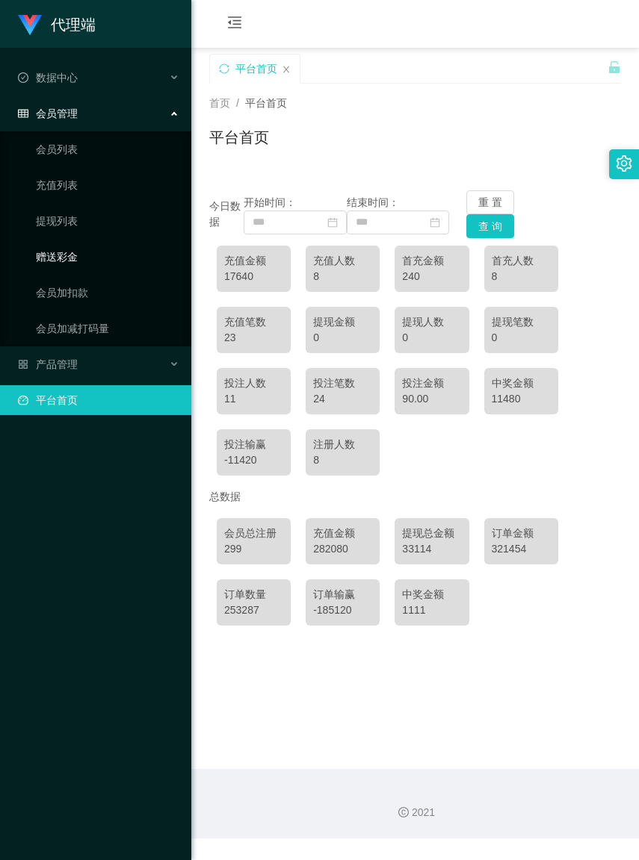
click at [72, 252] on link "赠送彩金" at bounding box center [107, 257] width 143 height 30
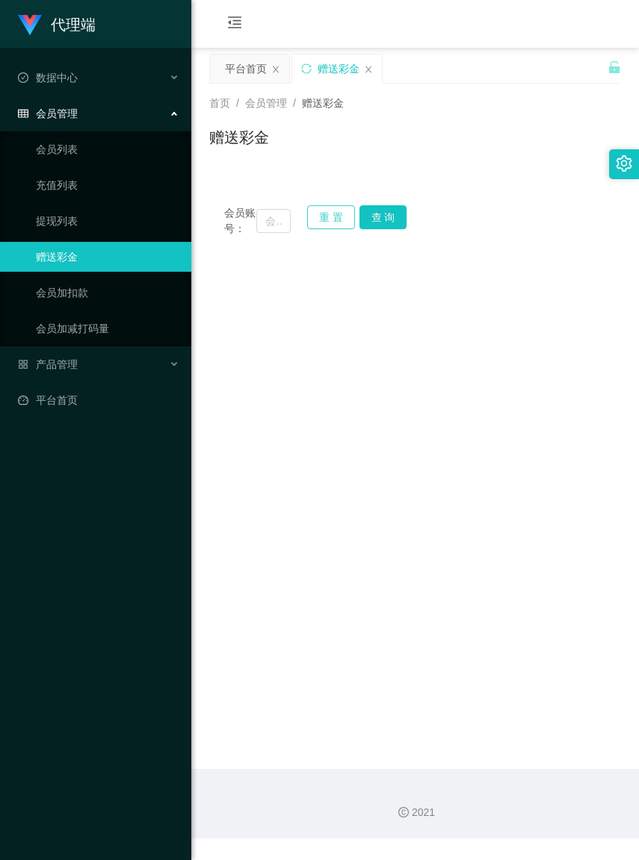
click at [333, 211] on button "重 置" at bounding box center [331, 217] width 48 height 24
click at [262, 224] on input "text" at bounding box center [273, 221] width 34 height 24
click at [259, 224] on input "text" at bounding box center [273, 221] width 34 height 24
paste input "0192410295"
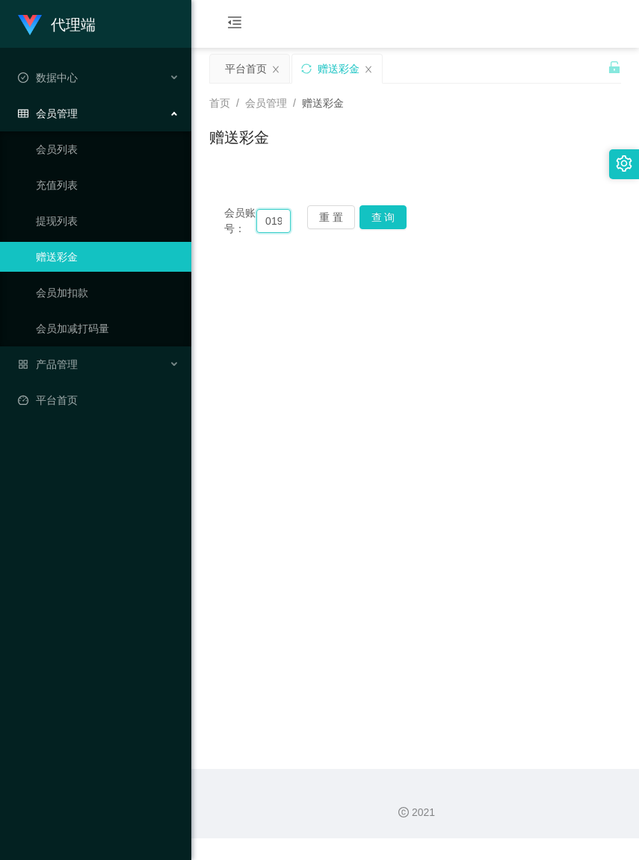
scroll to position [0, 41]
type input "0192410295"
click at [388, 223] on button "查 询" at bounding box center [383, 217] width 48 height 24
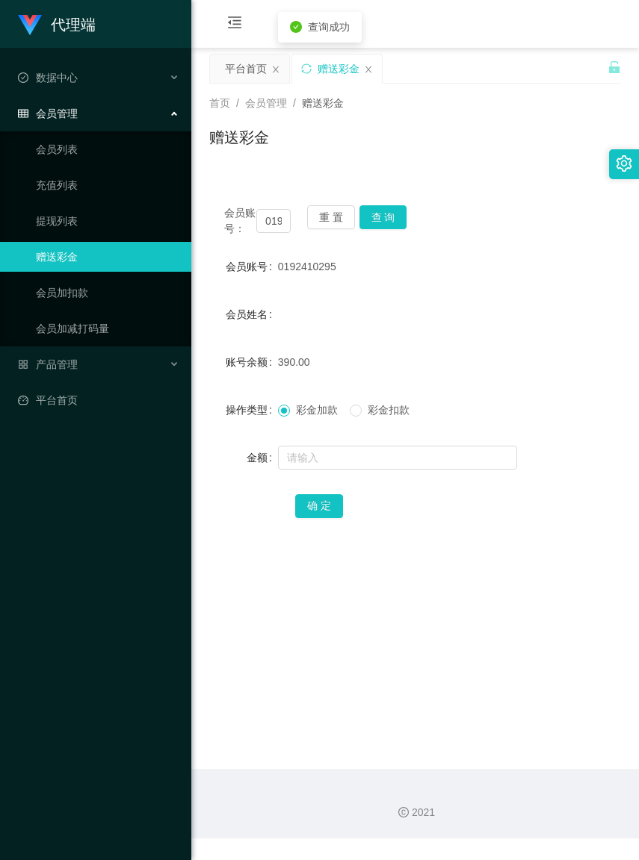
click at [367, 416] on span "彩金扣款" at bounding box center [389, 410] width 54 height 12
click at [361, 469] on input "text" at bounding box center [397, 458] width 239 height 24
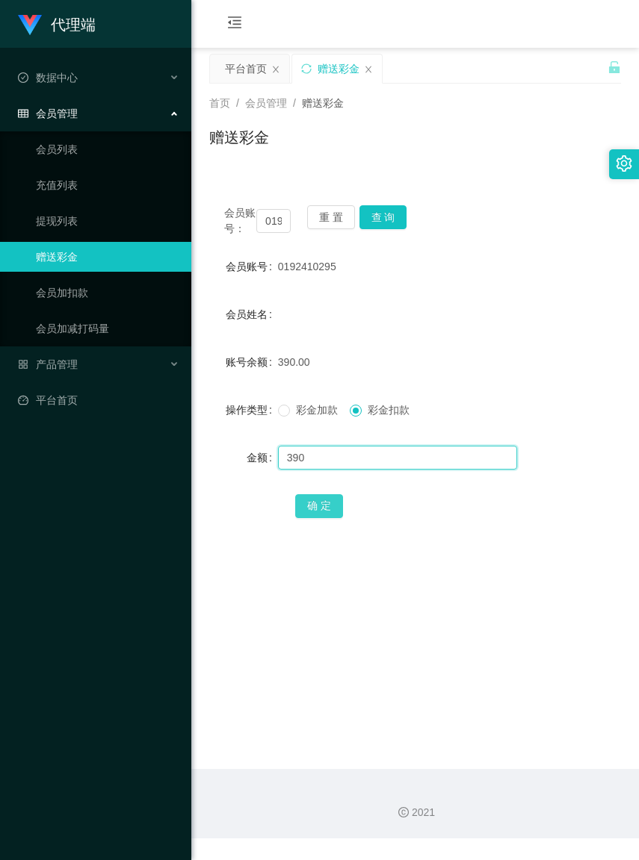
type input "390"
click at [333, 518] on button "确 定" at bounding box center [319, 506] width 48 height 24
click at [341, 221] on button "重 置" at bounding box center [331, 217] width 48 height 24
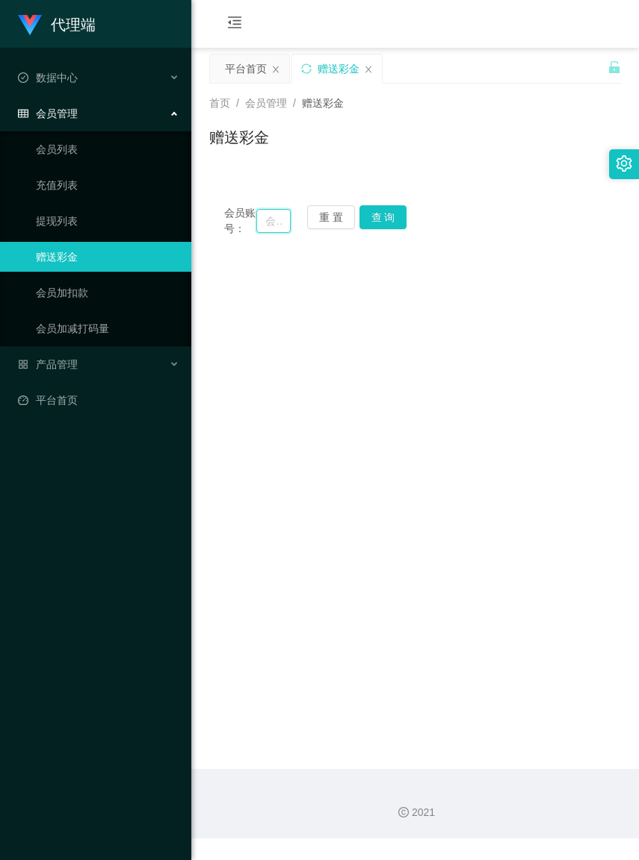
click at [256, 224] on input "text" at bounding box center [273, 221] width 34 height 24
paste input "321456"
type input "321456"
click at [366, 217] on button "查 询" at bounding box center [383, 217] width 48 height 24
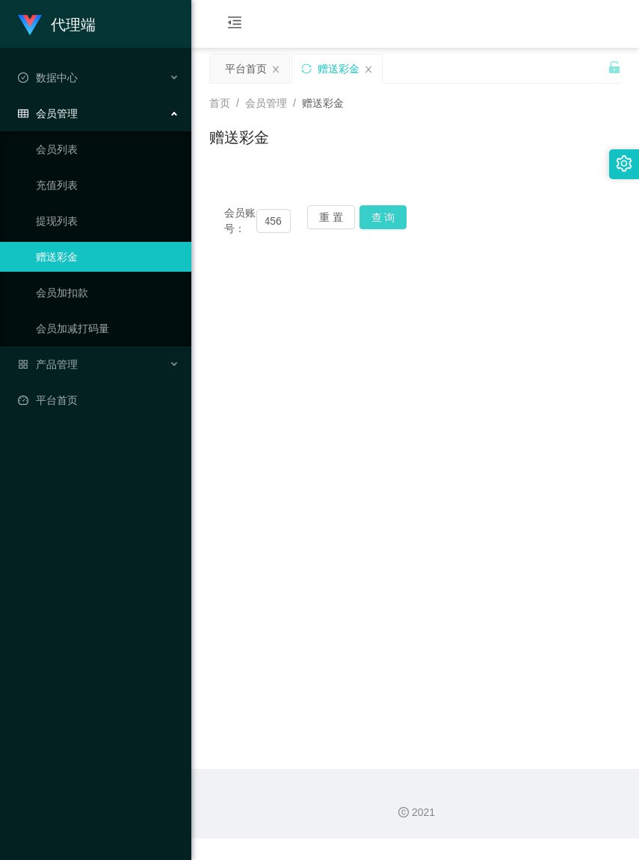
scroll to position [0, 0]
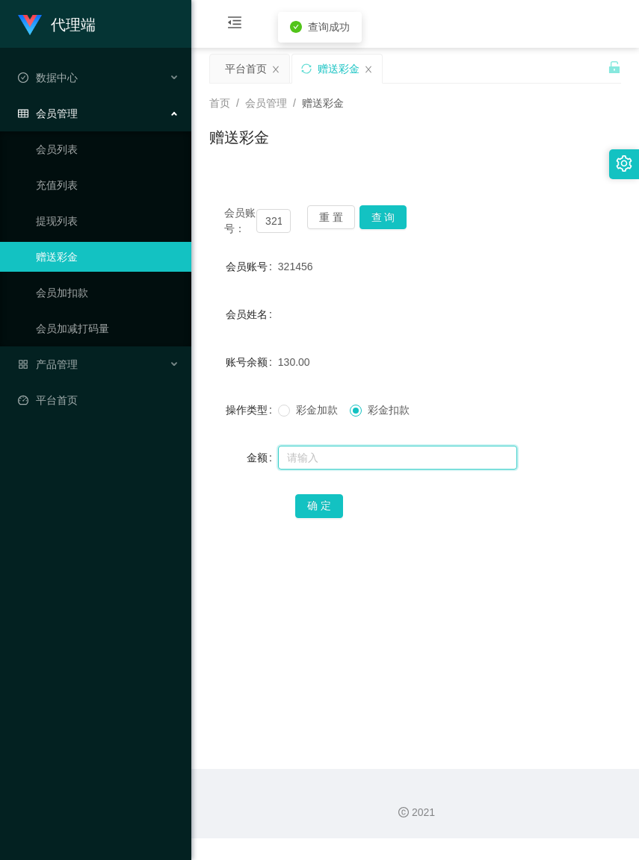
click at [368, 470] on input "text" at bounding box center [397, 458] width 239 height 24
type input "130"
click at [325, 518] on button "确 定" at bounding box center [319, 506] width 48 height 24
